Goal: Check status: Check status

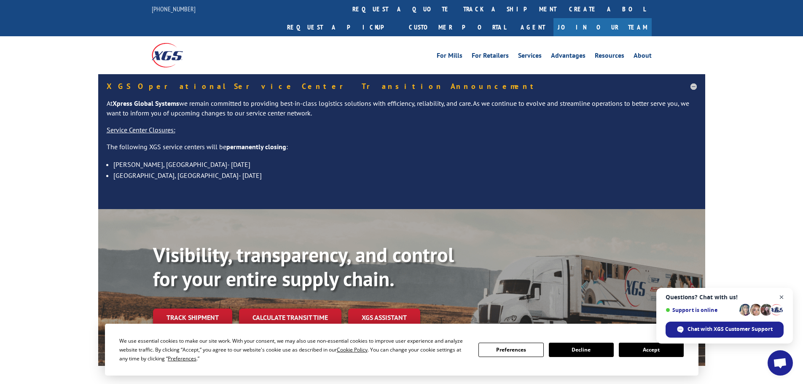
click at [782, 298] on span "Open chat" at bounding box center [781, 297] width 11 height 11
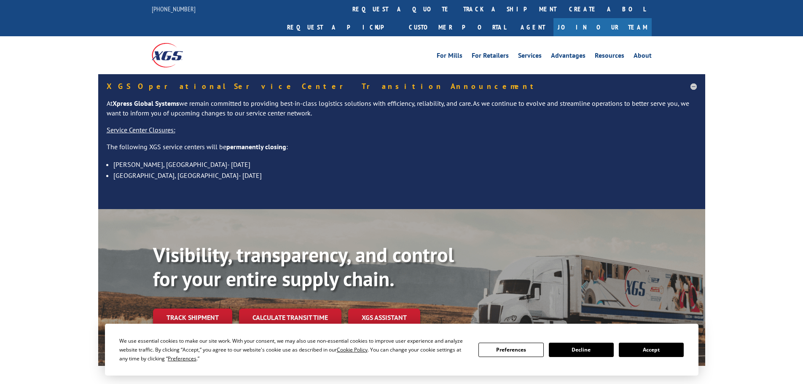
drag, startPoint x: 643, startPoint y: 351, endPoint x: 438, endPoint y: 358, distance: 205.0
click at [642, 351] on button "Accept" at bounding box center [651, 350] width 65 height 14
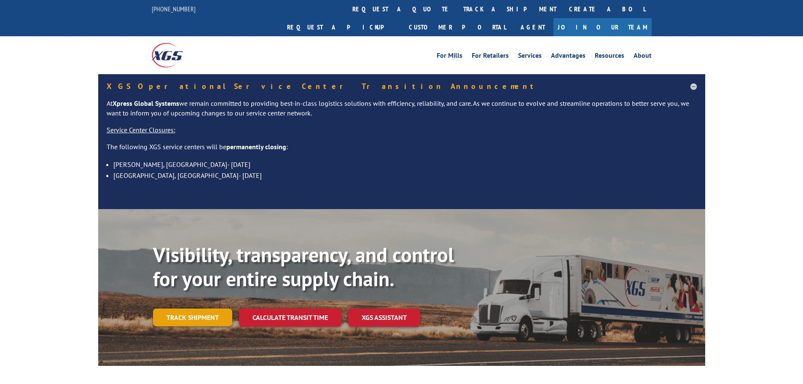
click at [180, 309] on link "Track shipment" at bounding box center [192, 318] width 79 height 18
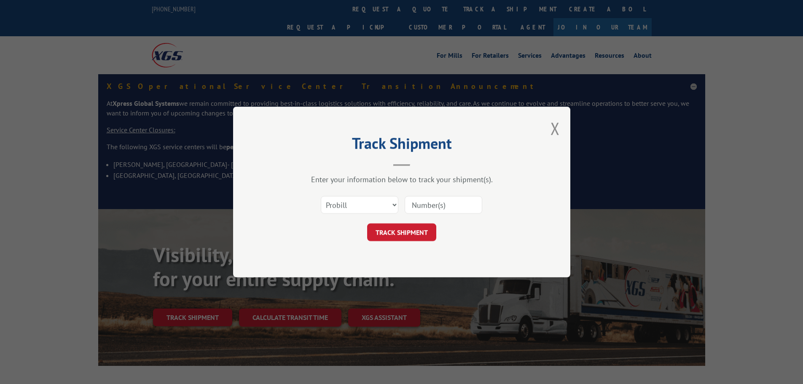
click at [425, 202] on input at bounding box center [444, 205] width 78 height 18
paste input "14994827"
type input "14994827"
click at [403, 230] on button "TRACK SHIPMENT" at bounding box center [401, 232] width 69 height 18
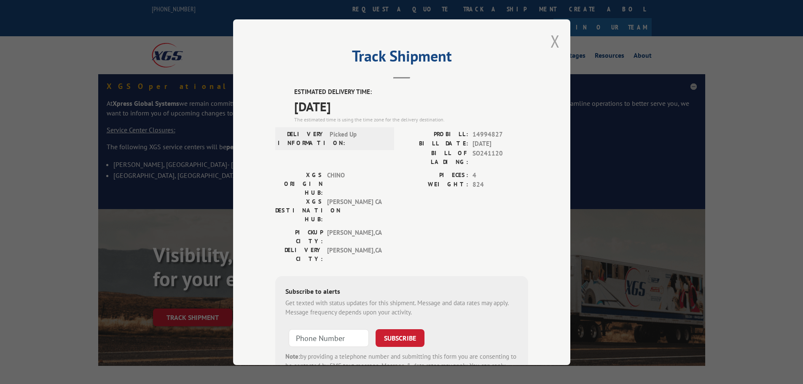
click at [551, 43] on button "Close modal" at bounding box center [555, 41] width 9 height 22
